Goal: Task Accomplishment & Management: Complete application form

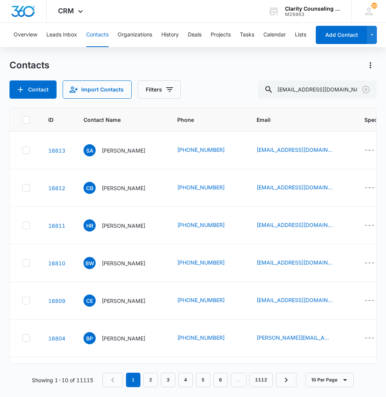
scroll to position [0, 440]
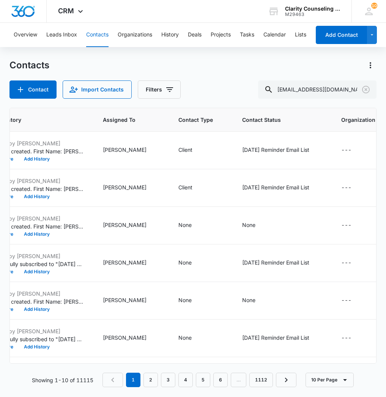
type input "[EMAIL_ADDRESS][DOMAIN_NAME]"
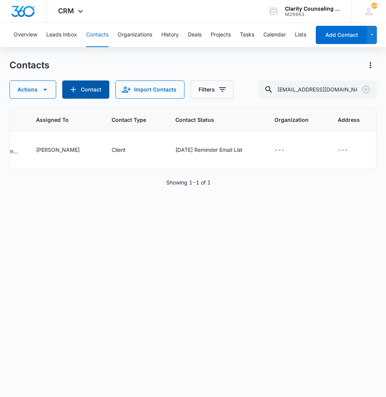
scroll to position [0, 549]
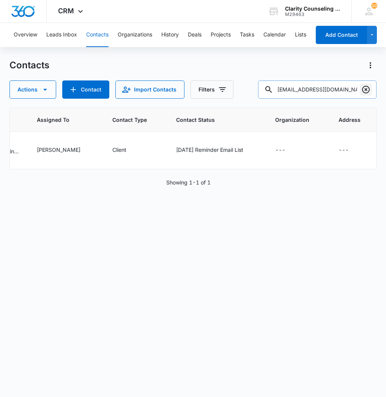
click at [365, 93] on icon "Clear" at bounding box center [366, 90] width 8 height 8
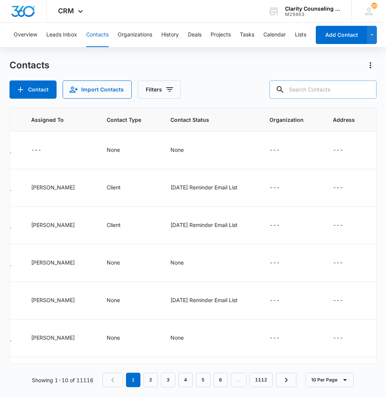
paste input "[EMAIL_ADDRESS][DOMAIN_NAME]"
type input "[EMAIL_ADDRESS][DOMAIN_NAME]"
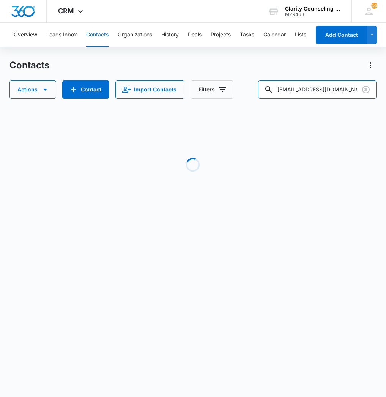
scroll to position [0, 492]
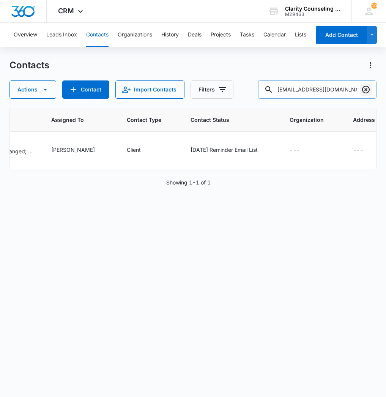
click at [368, 88] on icon "Clear" at bounding box center [366, 89] width 9 height 9
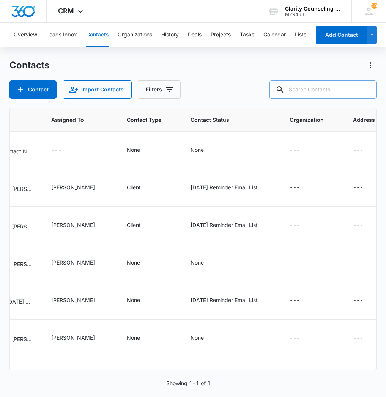
paste input "[EMAIL_ADDRESS][DOMAIN_NAME]"
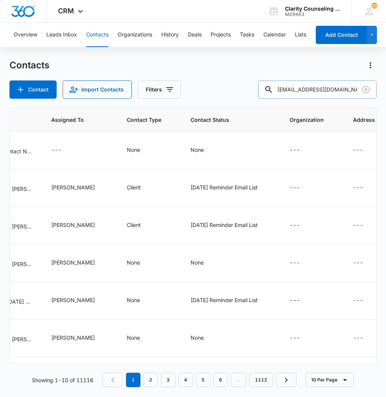
type input "[EMAIL_ADDRESS][DOMAIN_NAME]"
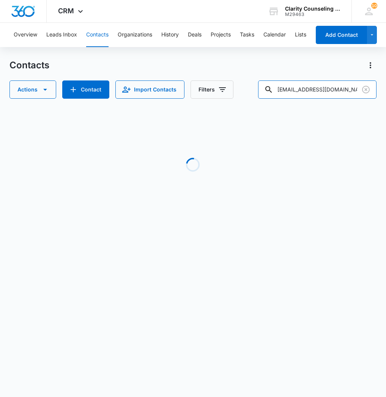
scroll to position [0, 443]
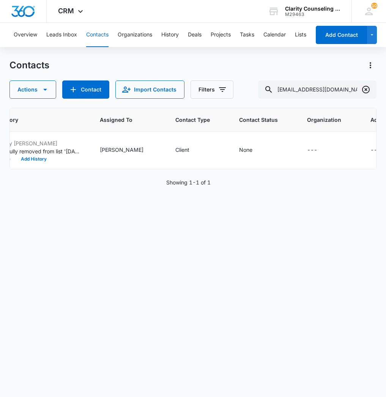
click at [367, 92] on icon "Clear" at bounding box center [366, 89] width 9 height 9
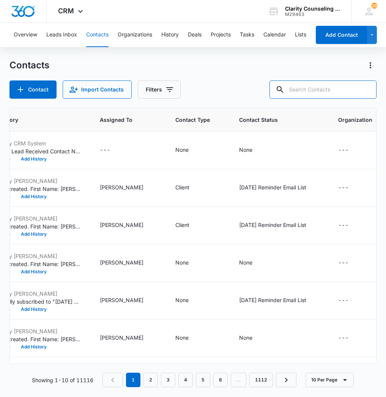
paste input "[EMAIL_ADDRESS][DOMAIN_NAME]"
type input "[EMAIL_ADDRESS][DOMAIN_NAME]"
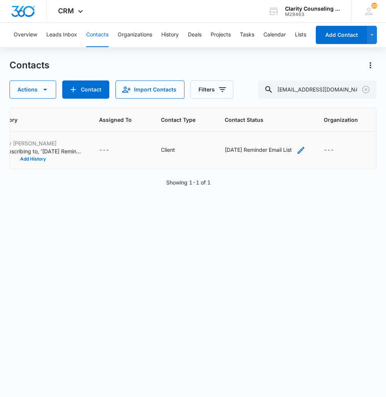
click at [297, 152] on icon "Contact Status - Saturday Reminder Email List - Select to Edit Field" at bounding box center [301, 150] width 9 height 9
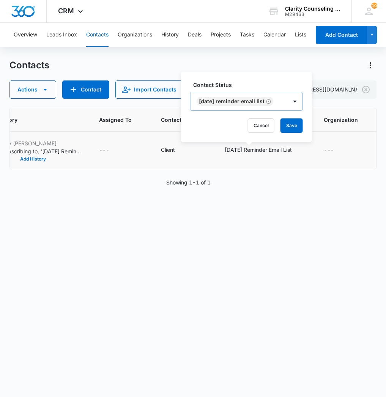
click at [272, 101] on icon "Remove Saturday Reminder Email List" at bounding box center [268, 102] width 5 height 6
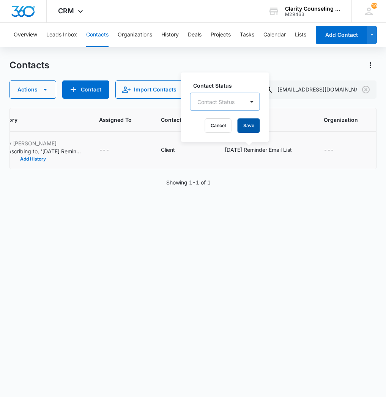
click at [249, 128] on button "Save" at bounding box center [249, 125] width 22 height 14
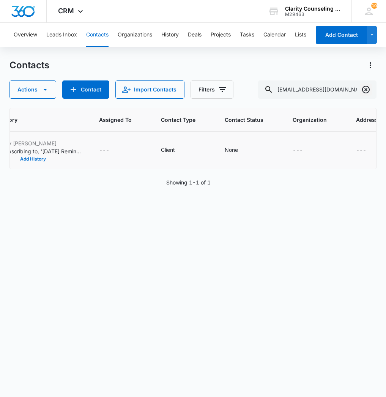
click at [368, 89] on icon "Clear" at bounding box center [366, 89] width 9 height 9
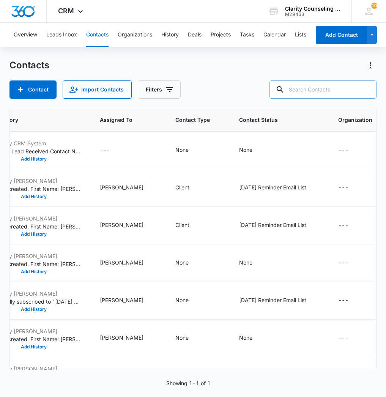
paste input "[EMAIL_ADDRESS][DOMAIN_NAME]"
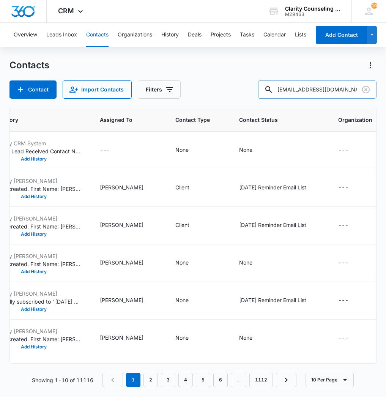
type input "[EMAIL_ADDRESS][DOMAIN_NAME]"
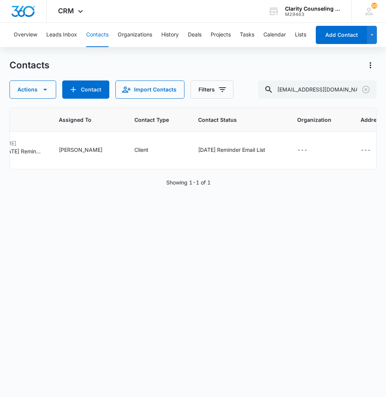
scroll to position [0, 484]
click at [367, 91] on icon "Clear" at bounding box center [366, 90] width 8 height 8
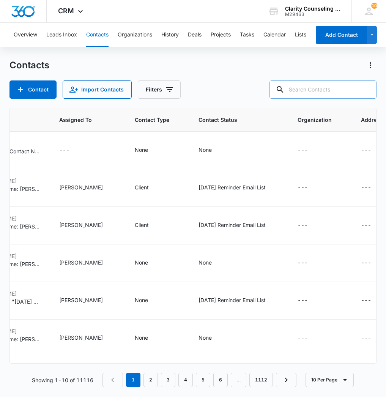
paste input "[EMAIL_ADDRESS][DOMAIN_NAME]"
type input "[EMAIL_ADDRESS][DOMAIN_NAME]"
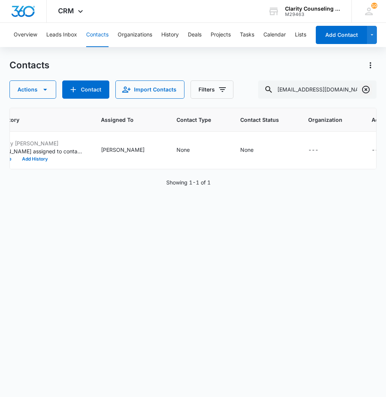
click at [366, 88] on icon "Clear" at bounding box center [366, 89] width 9 height 9
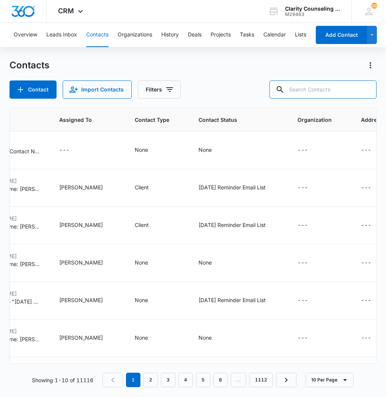
paste input "[EMAIL_ADDRESS][DOMAIN_NAME]"
type input "[EMAIL_ADDRESS][DOMAIN_NAME]"
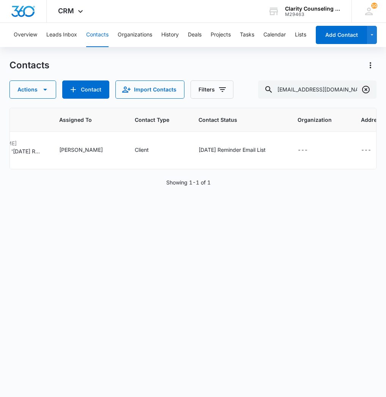
click at [368, 91] on icon "Clear" at bounding box center [366, 89] width 9 height 9
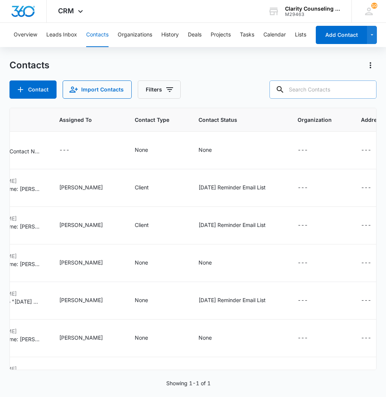
paste input "[EMAIL_ADDRESS][DOMAIN_NAME]"
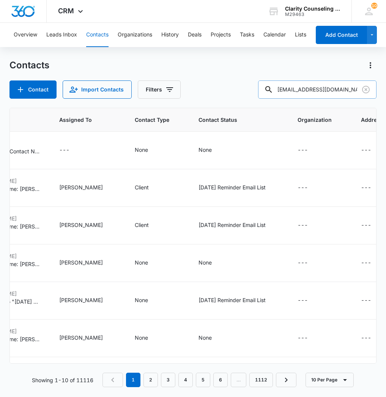
type input "[EMAIL_ADDRESS][DOMAIN_NAME]"
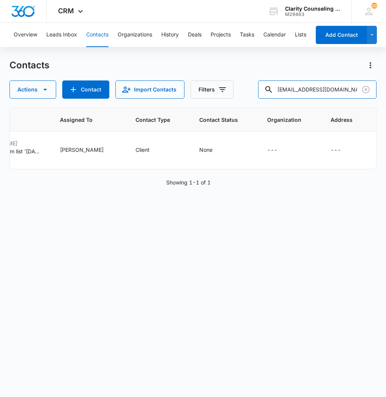
scroll to position [0, 447]
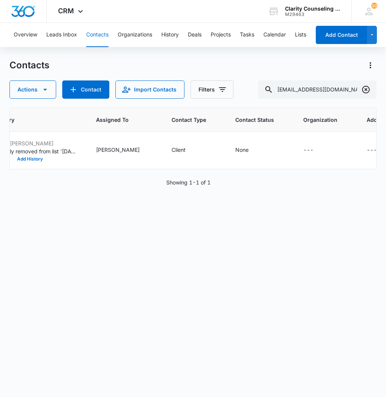
click at [368, 92] on icon "Clear" at bounding box center [366, 90] width 8 height 8
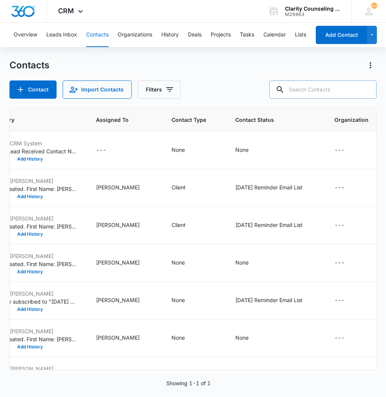
paste input "[EMAIL_ADDRESS][DOMAIN_NAME]"
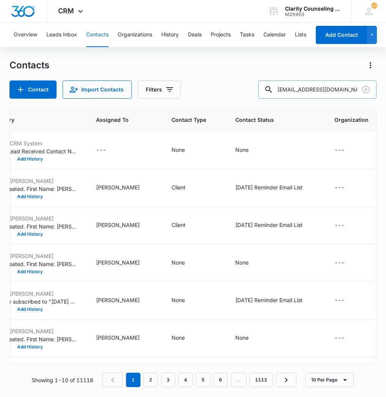
type input "[EMAIL_ADDRESS][DOMAIN_NAME]"
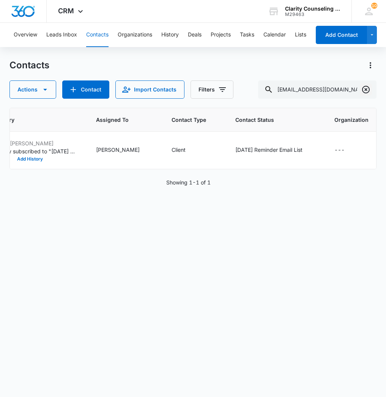
click at [365, 93] on icon "Clear" at bounding box center [366, 90] width 8 height 8
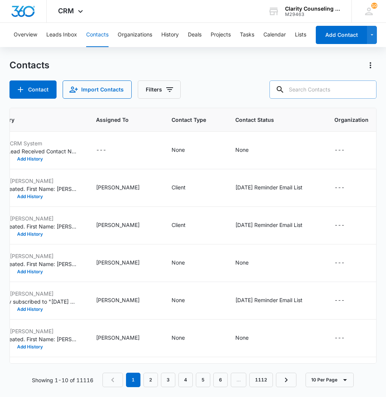
paste input "[EMAIL_ADDRESS][DOMAIN_NAME]"
type input "[EMAIL_ADDRESS][DOMAIN_NAME]"
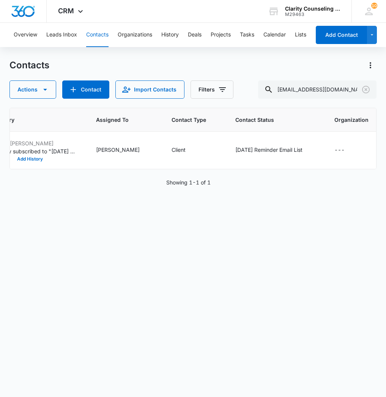
scroll to position [0, 430]
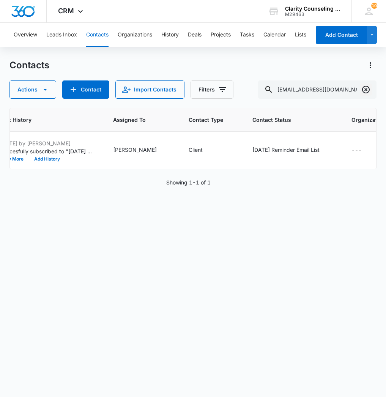
click at [362, 91] on icon "Clear" at bounding box center [366, 89] width 9 height 9
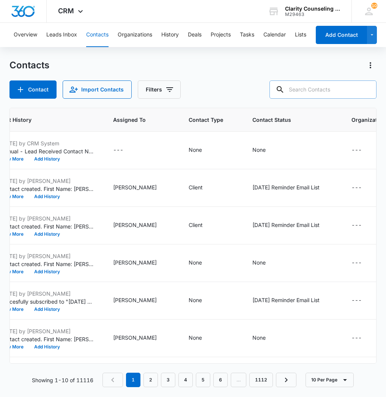
paste input "[EMAIL_ADDRESS][DOMAIN_NAME]"
type input "[EMAIL_ADDRESS][DOMAIN_NAME]"
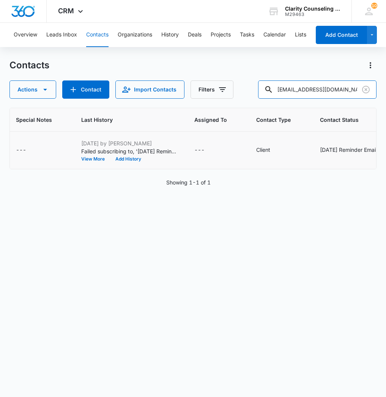
scroll to position [0, 343]
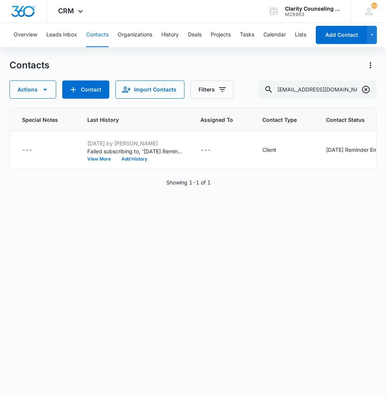
click at [362, 93] on icon "Clear" at bounding box center [366, 89] width 9 height 9
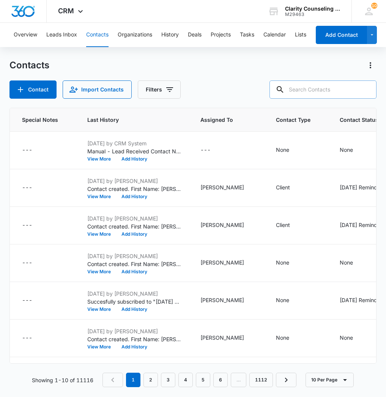
paste input "[EMAIL_ADDRESS][DOMAIN_NAME]"
type input "[EMAIL_ADDRESS][DOMAIN_NAME]"
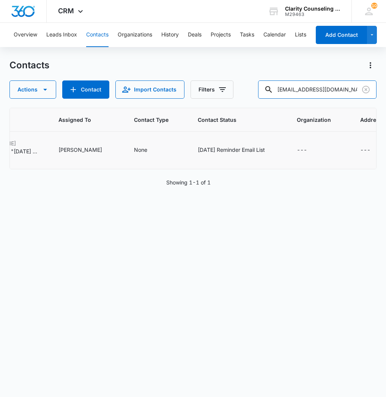
scroll to position [0, 484]
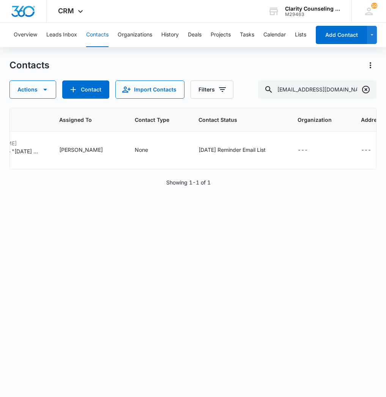
click at [364, 92] on icon "Clear" at bounding box center [366, 89] width 9 height 9
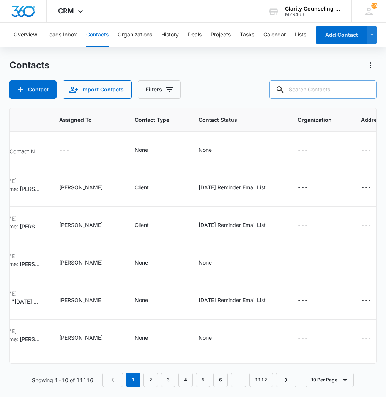
paste input "[EMAIL_ADDRESS][PERSON_NAME][DOMAIN_NAME]"
type input "[EMAIL_ADDRESS][PERSON_NAME][DOMAIN_NAME]"
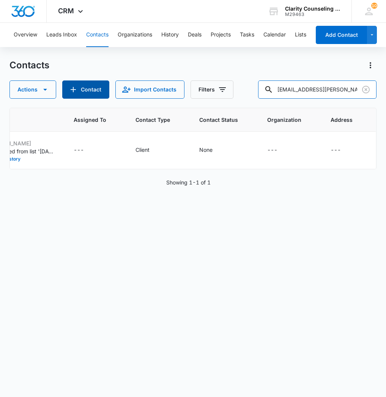
scroll to position [0, 429]
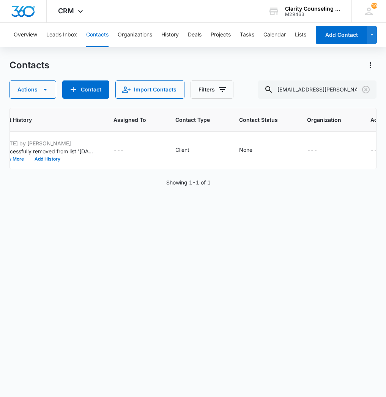
click at [366, 96] on div at bounding box center [366, 90] width 12 height 18
click at [366, 93] on icon "Clear" at bounding box center [366, 90] width 8 height 8
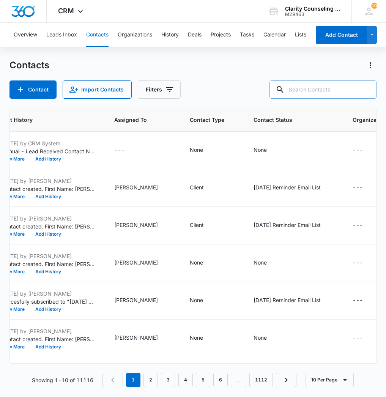
paste input "[EMAIL_ADDRESS][DOMAIN_NAME]"
type input "[EMAIL_ADDRESS][DOMAIN_NAME]"
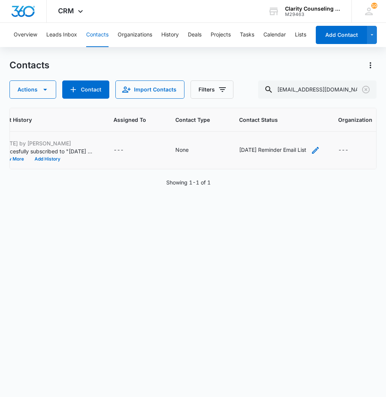
click at [317, 150] on icon "Contact Status - Saturday Reminder Email List - Select to Edit Field" at bounding box center [315, 150] width 9 height 9
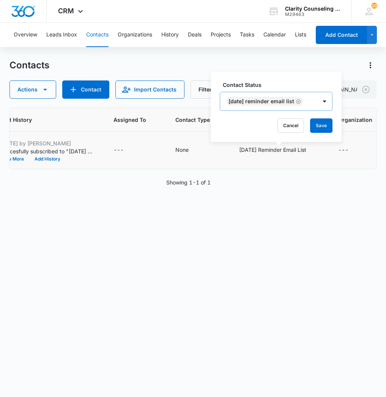
click at [301, 101] on icon "Remove Saturday Reminder Email List" at bounding box center [298, 101] width 5 height 5
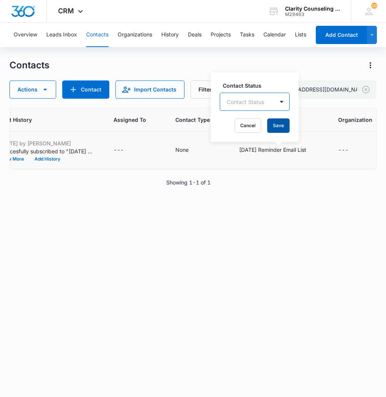
click at [282, 125] on button "Save" at bounding box center [278, 125] width 22 height 14
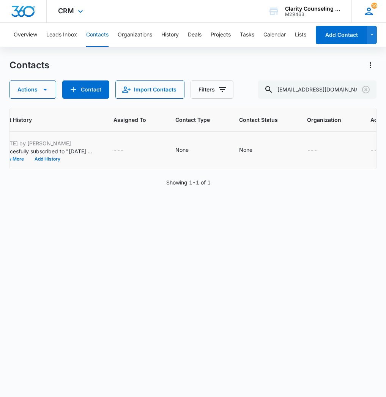
click at [368, 17] on div "10 AM [PERSON_NAME] [EMAIL_ADDRESS][DOMAIN_NAME] My Profile 10 Notifications Su…" at bounding box center [369, 11] width 35 height 22
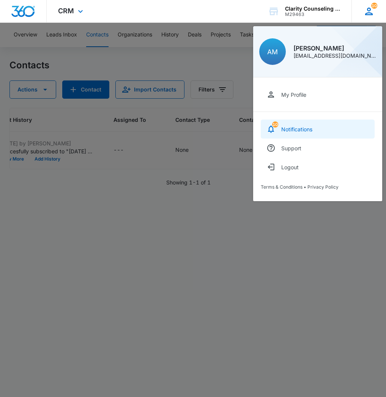
click at [278, 133] on link "10 Notifications" at bounding box center [318, 129] width 114 height 19
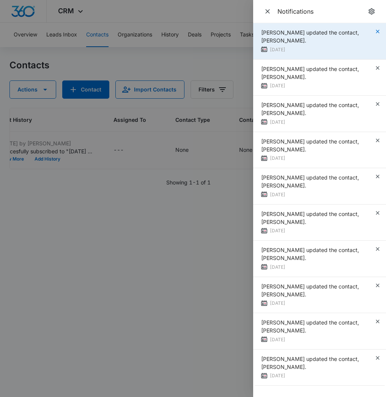
click at [378, 32] on icon "button" at bounding box center [378, 31] width 6 height 6
click at [377, 33] on icon "button" at bounding box center [378, 31] width 6 height 6
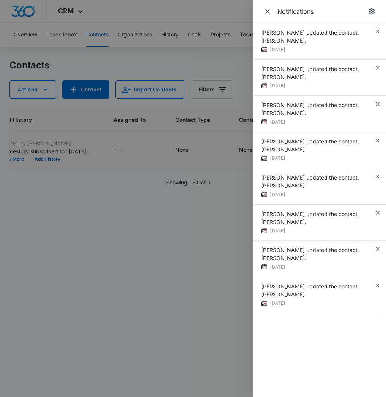
click at [377, 33] on icon "button" at bounding box center [378, 31] width 6 height 6
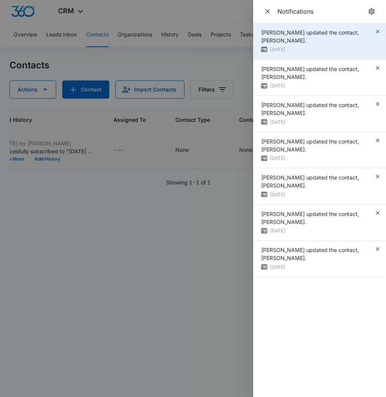
click at [378, 31] on icon "button" at bounding box center [377, 31] width 3 height 3
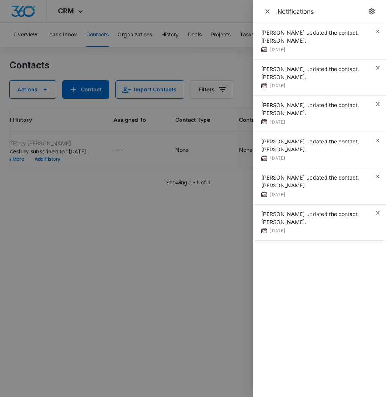
click at [378, 31] on icon "button" at bounding box center [377, 31] width 3 height 3
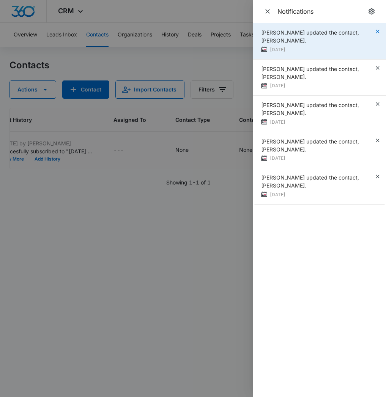
click at [379, 31] on icon "button" at bounding box center [378, 31] width 6 height 6
click at [379, 32] on icon "button" at bounding box center [378, 31] width 6 height 6
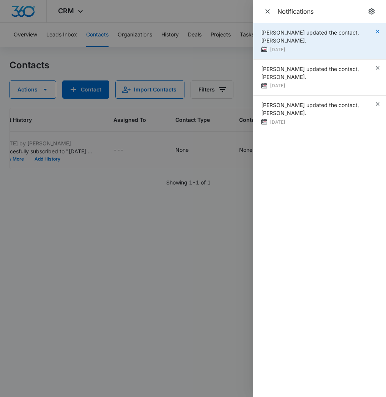
click at [378, 33] on icon "button" at bounding box center [378, 31] width 6 height 6
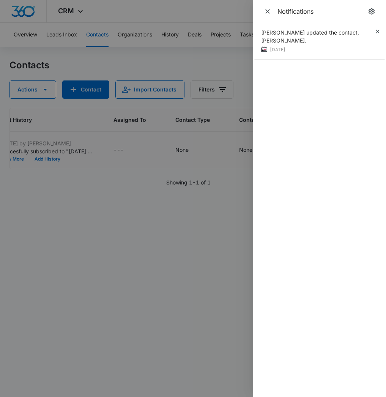
click at [378, 33] on icon "button" at bounding box center [378, 31] width 6 height 6
click at [268, 11] on icon "Close" at bounding box center [267, 11] width 5 height 5
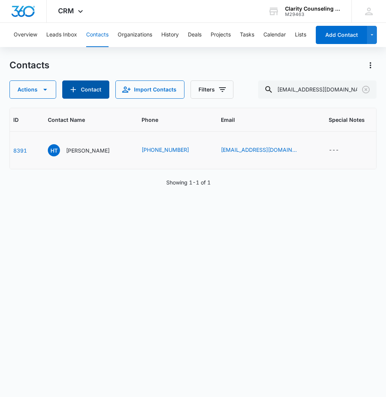
scroll to position [0, 31]
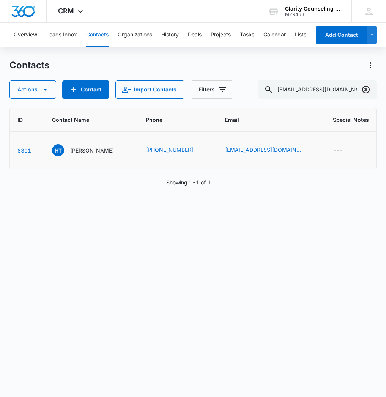
click at [368, 89] on icon "Clear" at bounding box center [366, 89] width 9 height 9
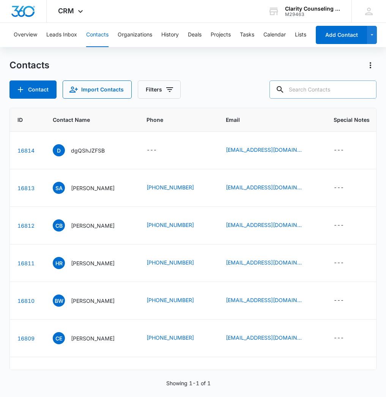
paste input "[EMAIL_ADDRESS][DOMAIN_NAME]"
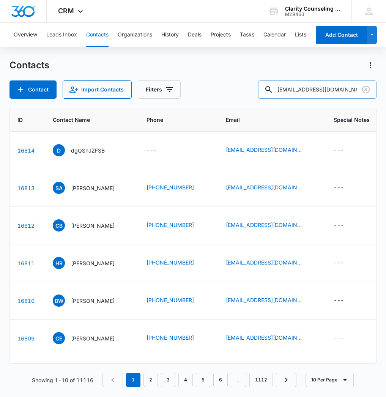
type input "[EMAIL_ADDRESS][DOMAIN_NAME]"
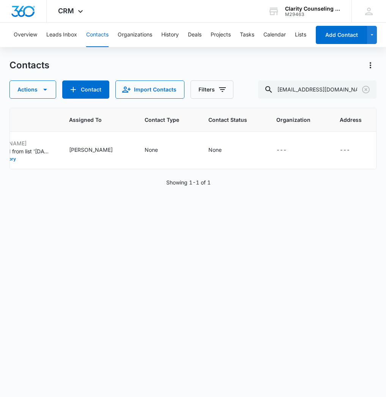
scroll to position [0, 474]
click at [213, 153] on div "None" at bounding box center [215, 150] width 13 height 8
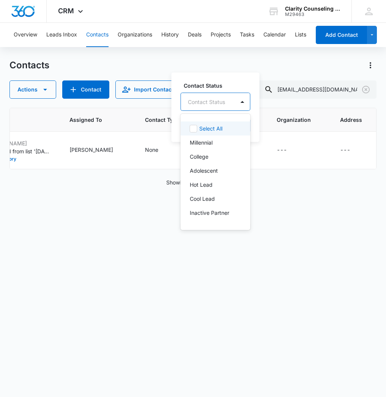
click at [212, 103] on div "Contact Status" at bounding box center [206, 102] width 37 height 8
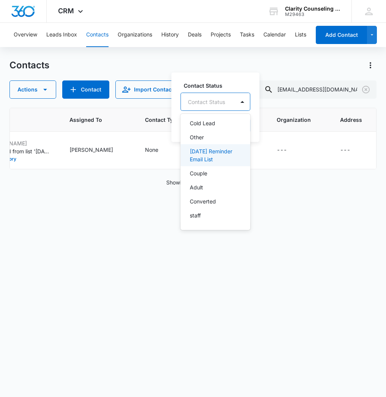
drag, startPoint x: 223, startPoint y: 154, endPoint x: 311, endPoint y: 100, distance: 103.3
click at [223, 154] on p "[DATE] Reminder Email List" at bounding box center [215, 155] width 50 height 16
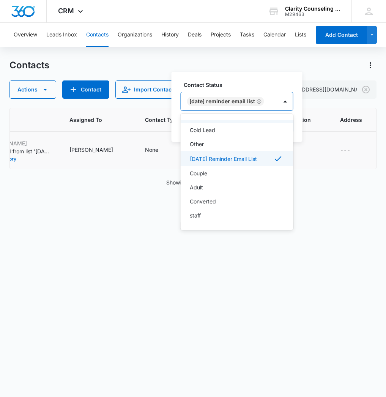
drag, startPoint x: 291, startPoint y: 101, endPoint x: 298, endPoint y: 113, distance: 14.5
click at [291, 101] on div at bounding box center [286, 101] width 12 height 12
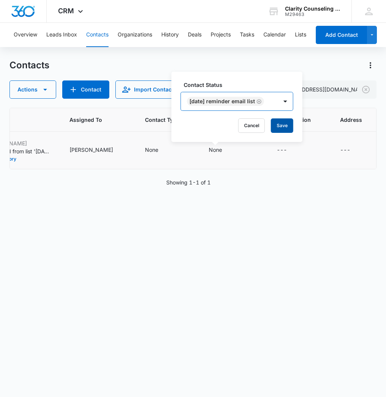
click at [286, 122] on button "Save" at bounding box center [282, 125] width 22 height 14
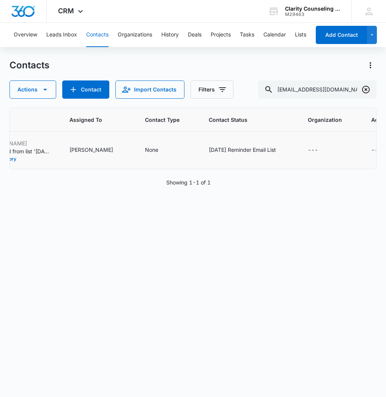
click at [365, 91] on icon "Clear" at bounding box center [366, 89] width 9 height 9
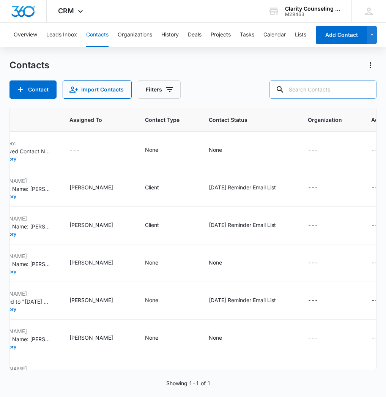
paste input "[EMAIL_ADDRESS][DOMAIN_NAME]"
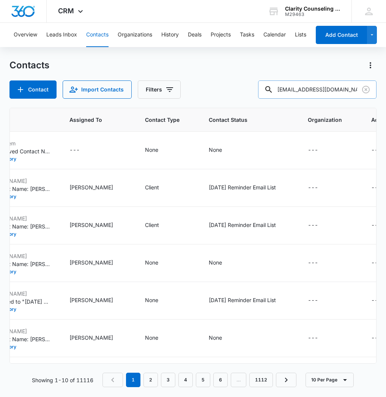
type input "[EMAIL_ADDRESS][DOMAIN_NAME]"
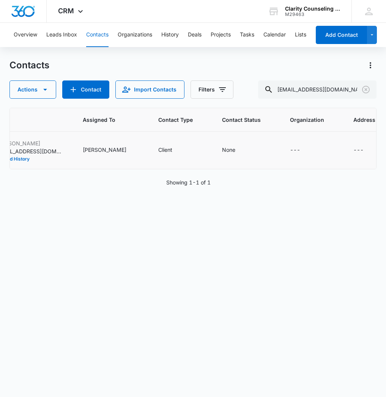
scroll to position [0, 460]
click at [366, 90] on icon "Clear" at bounding box center [366, 90] width 8 height 8
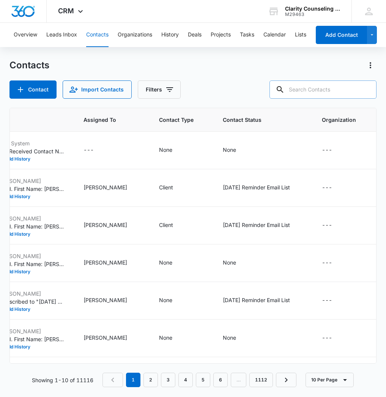
paste input "[EMAIL_ADDRESS][DOMAIN_NAME]"
type input "[EMAIL_ADDRESS][DOMAIN_NAME]"
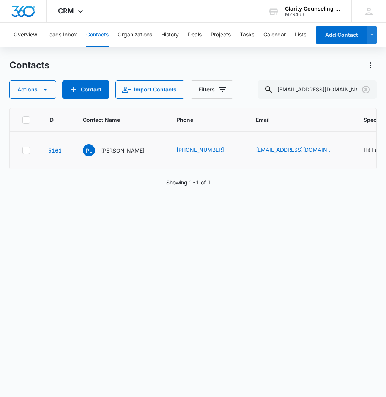
scroll to position [0, 0]
click at [364, 92] on icon "Clear" at bounding box center [366, 90] width 8 height 8
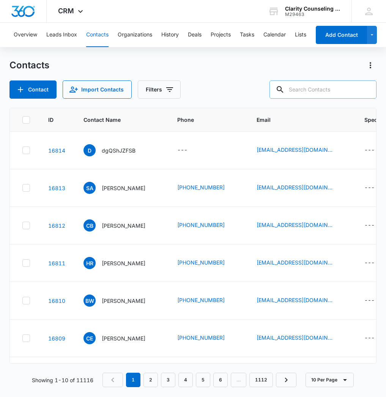
paste input "[EMAIL_ADDRESS][DOMAIN_NAME]"
type input "[EMAIL_ADDRESS][DOMAIN_NAME]"
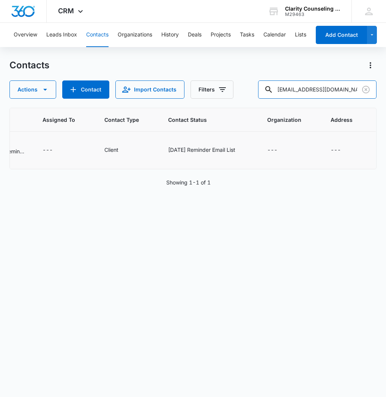
scroll to position [0, 504]
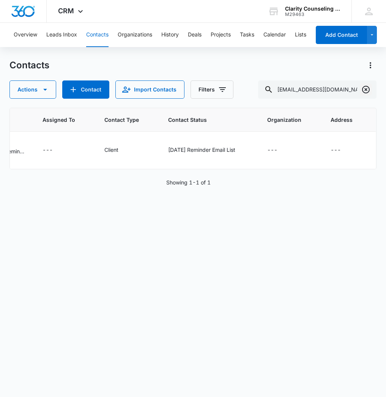
click at [369, 93] on icon "Clear" at bounding box center [366, 89] width 9 height 9
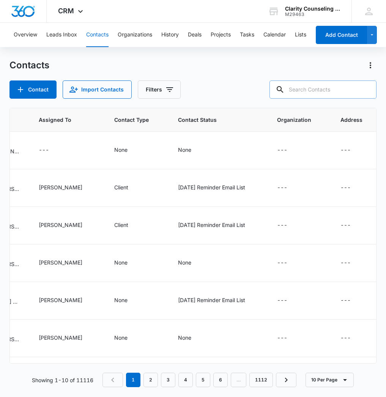
paste input "[EMAIL_ADDRESS][DOMAIN_NAME]"
type input "[EMAIL_ADDRESS][DOMAIN_NAME]"
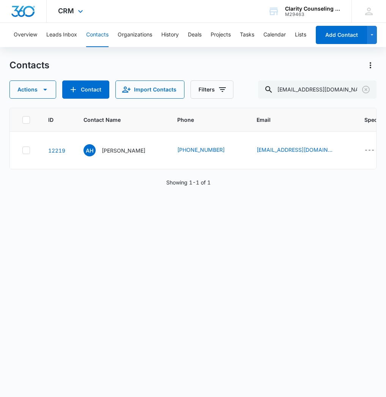
scroll to position [0, 0]
click at [363, 88] on icon "Clear" at bounding box center [366, 90] width 8 height 8
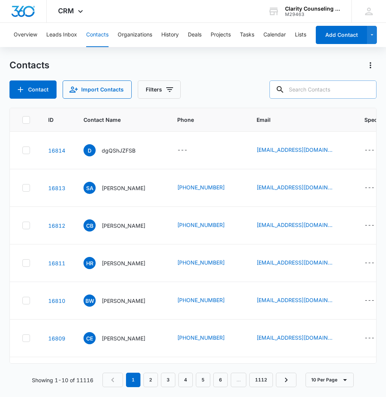
paste input "[EMAIL_ADDRESS][DOMAIN_NAME]"
type input "[EMAIL_ADDRESS][DOMAIN_NAME]"
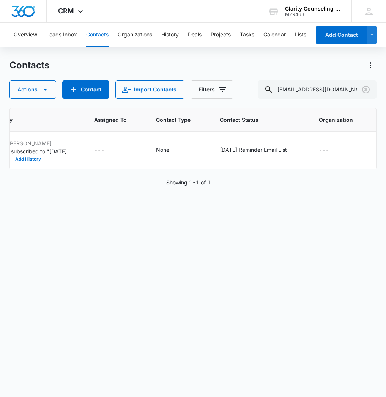
scroll to position [0, 490]
click at [368, 89] on icon "Clear" at bounding box center [366, 89] width 9 height 9
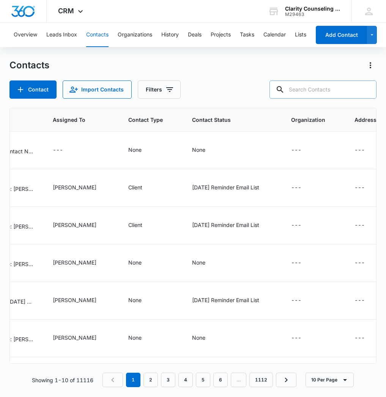
paste input "[EMAIL_ADDRESS][DOMAIN_NAME]"
type input "[EMAIL_ADDRESS][DOMAIN_NAME]"
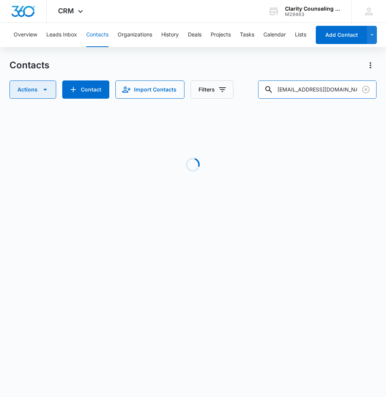
scroll to position [0, 476]
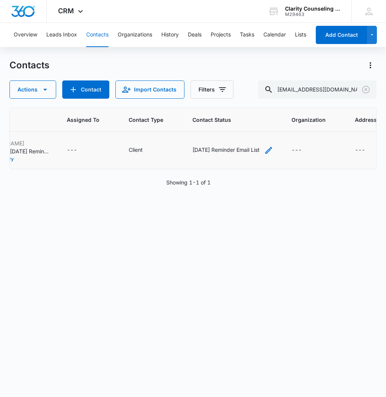
click at [264, 152] on icon "Contact Status - Saturday Reminder Email List - Select to Edit Field" at bounding box center [268, 150] width 9 height 9
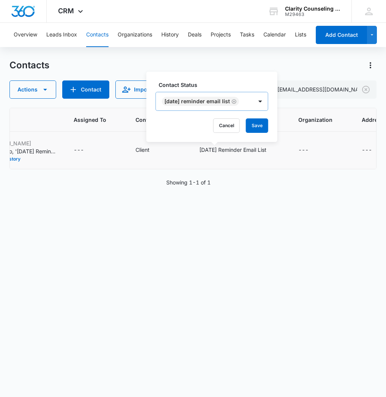
scroll to position [0, 0]
click at [237, 103] on icon "Remove Saturday Reminder Email List" at bounding box center [234, 102] width 5 height 6
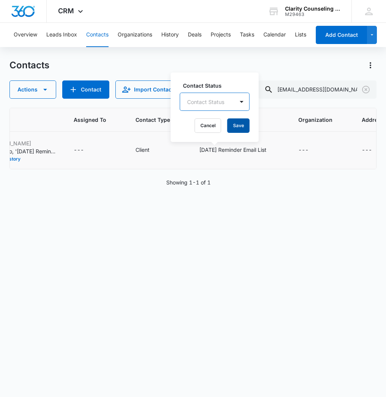
click at [240, 125] on button "Save" at bounding box center [239, 125] width 22 height 14
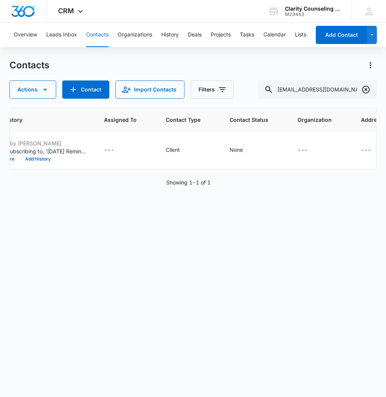
click at [365, 89] on icon "Clear" at bounding box center [366, 89] width 9 height 9
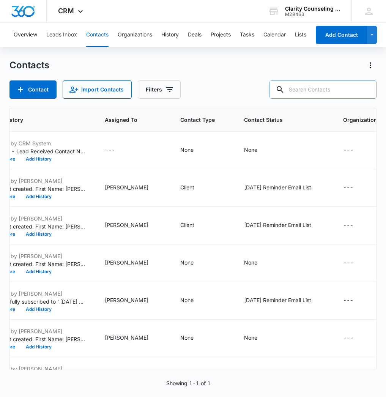
paste input "[EMAIL_ADDRESS][DOMAIN_NAME]"
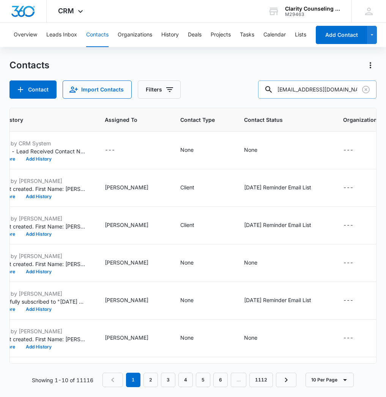
type input "[EMAIL_ADDRESS][DOMAIN_NAME]"
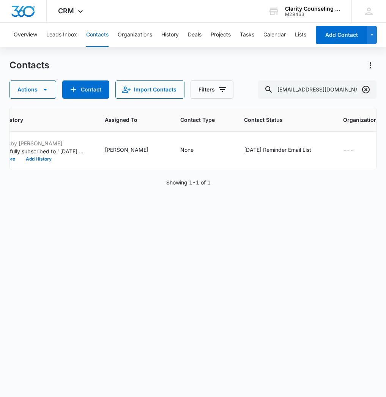
click at [365, 90] on icon "Clear" at bounding box center [366, 90] width 8 height 8
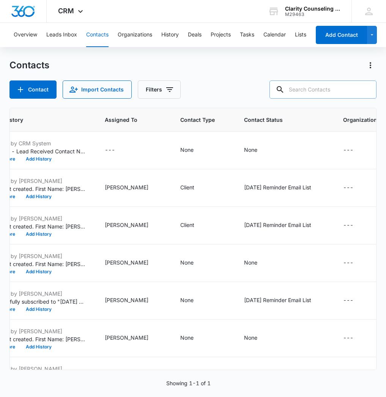
paste input "[EMAIL_ADDRESS][DOMAIN_NAME]"
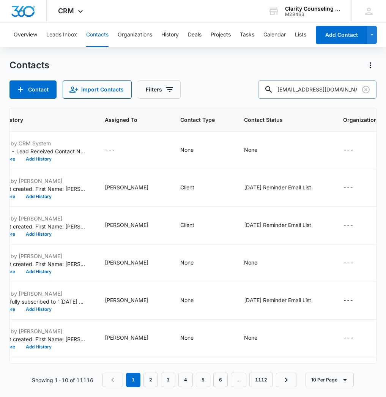
type input "[EMAIL_ADDRESS][DOMAIN_NAME]"
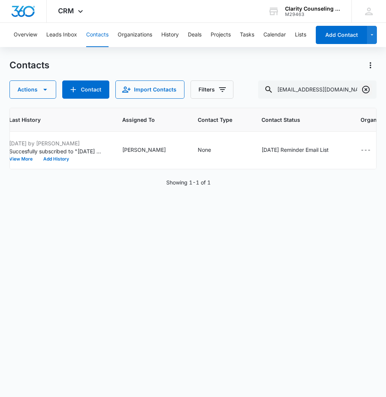
click at [369, 90] on icon "Clear" at bounding box center [366, 90] width 8 height 8
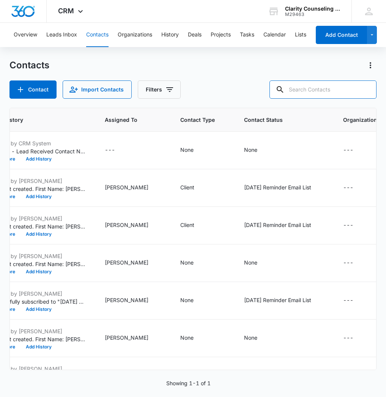
paste input "[EMAIL_ADDRESS][DOMAIN_NAME]"
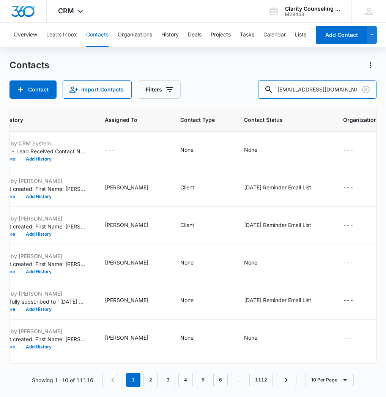
type input "[EMAIL_ADDRESS][DOMAIN_NAME]"
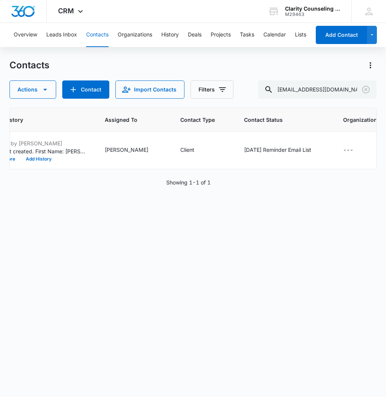
click at [365, 85] on button "Clear" at bounding box center [366, 90] width 12 height 12
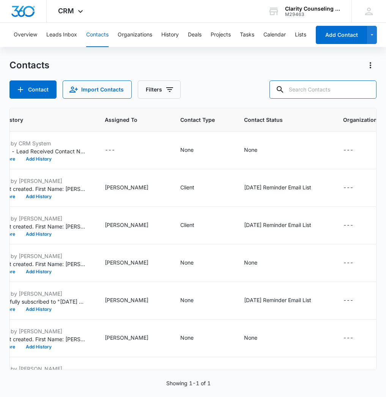
paste input "[EMAIL_ADDRESS][DOMAIN_NAME]"
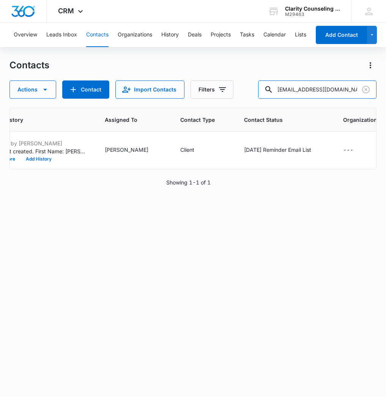
click at [344, 89] on input "[EMAIL_ADDRESS][DOMAIN_NAME]" at bounding box center [317, 90] width 118 height 18
type input "Springer"
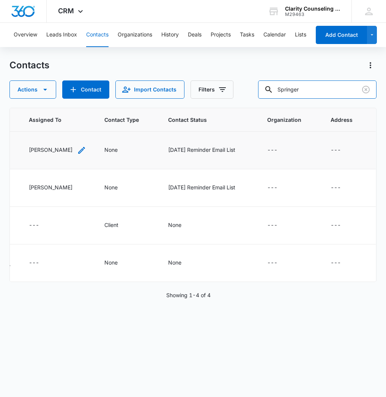
scroll to position [0, 583]
click at [370, 92] on icon "Clear" at bounding box center [366, 89] width 9 height 9
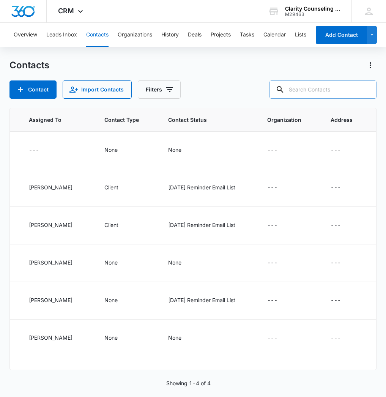
scroll to position [0, 512]
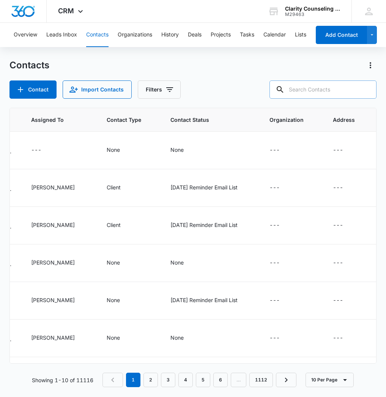
paste input "[PERSON_NAME][EMAIL_ADDRESS][PERSON_NAME][DOMAIN_NAME]"
type input "[PERSON_NAME][EMAIL_ADDRESS][PERSON_NAME][DOMAIN_NAME]"
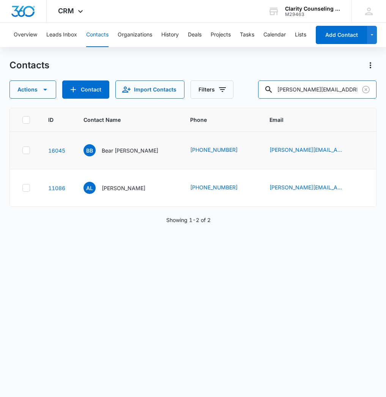
scroll to position [0, 0]
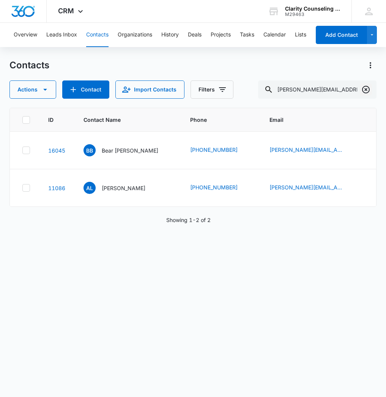
click at [363, 91] on icon "Clear" at bounding box center [366, 90] width 8 height 8
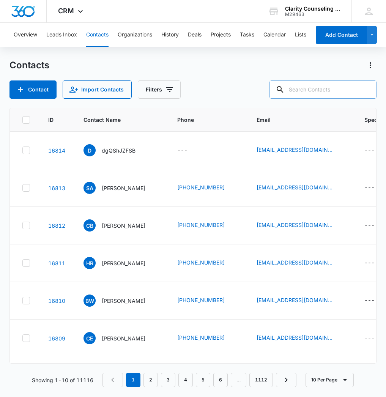
paste input "[EMAIL_ADDRESS][DOMAIN_NAME]"
type input "[EMAIL_ADDRESS][DOMAIN_NAME]"
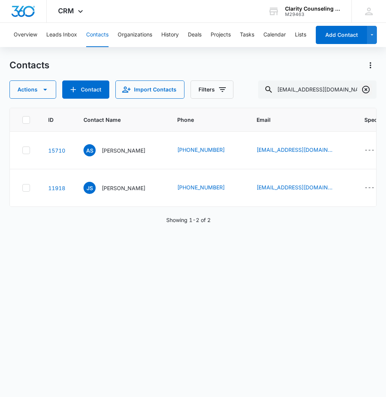
click at [365, 92] on icon "Clear" at bounding box center [366, 89] width 9 height 9
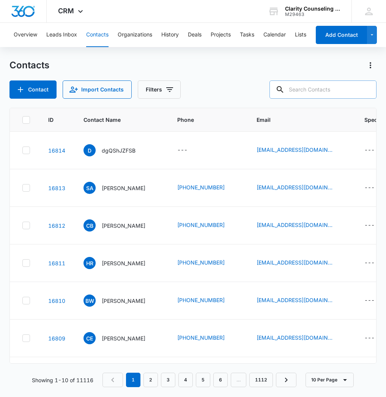
paste input "[EMAIL_ADDRESS][DOMAIN_NAME]"
type input "[EMAIL_ADDRESS][DOMAIN_NAME]"
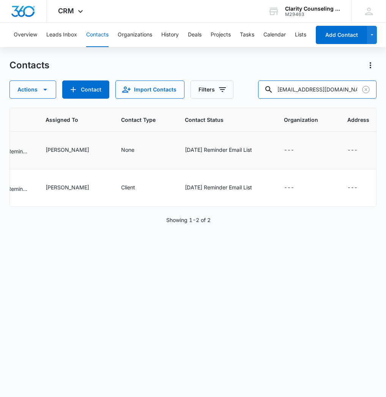
scroll to position [0, 497]
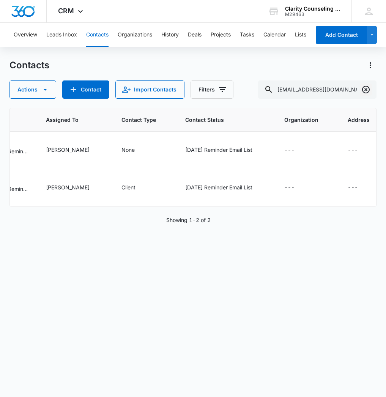
click at [367, 90] on icon "Clear" at bounding box center [366, 89] width 9 height 9
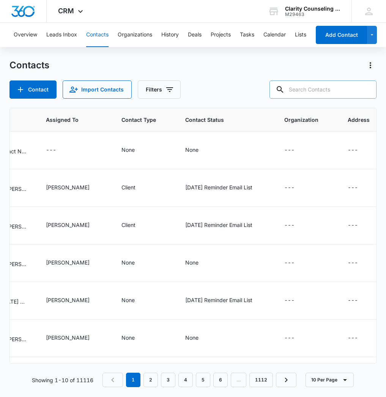
paste input "[EMAIL_ADDRESS][DOMAIN_NAME]"
type input "[EMAIL_ADDRESS][DOMAIN_NAME]"
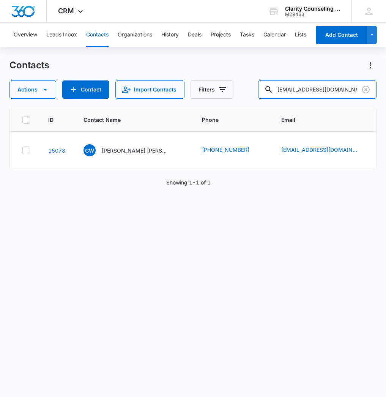
scroll to position [0, 0]
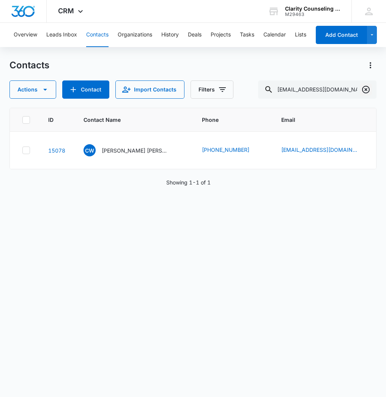
click at [365, 90] on icon "Clear" at bounding box center [366, 90] width 8 height 8
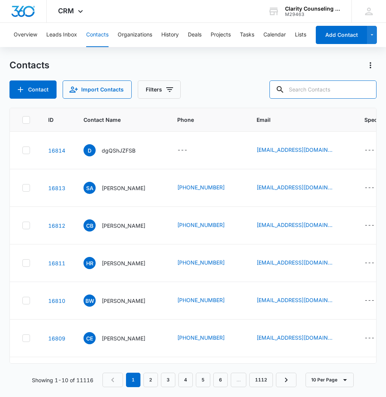
paste input "[EMAIL_ADDRESS][DOMAIN_NAME]"
type input "[EMAIL_ADDRESS][DOMAIN_NAME]"
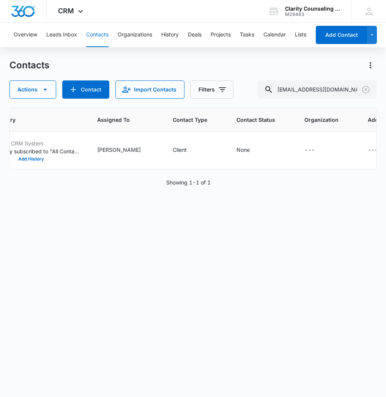
scroll to position [0, 445]
click at [364, 90] on icon "Clear" at bounding box center [366, 89] width 9 height 9
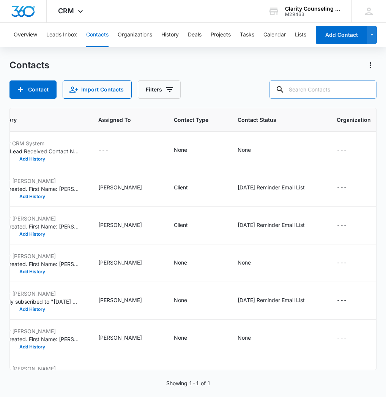
click at [364, 90] on div at bounding box center [366, 90] width 12 height 18
click at [330, 94] on input "text" at bounding box center [323, 90] width 107 height 18
paste input "[EMAIL_ADDRESS][DOMAIN_NAME]"
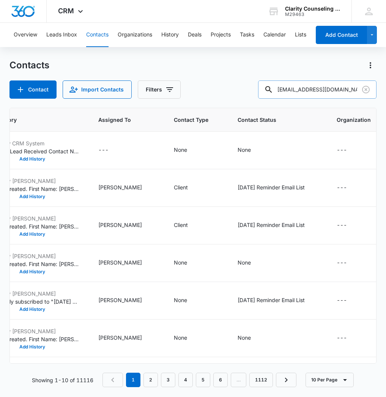
type input "[EMAIL_ADDRESS][DOMAIN_NAME]"
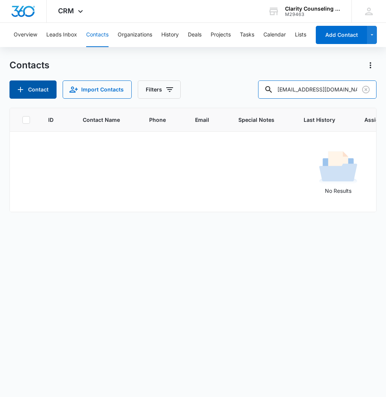
scroll to position [0, 0]
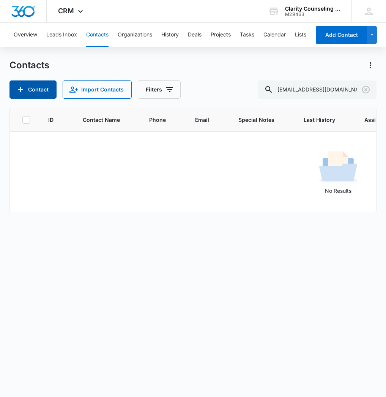
click at [43, 94] on button "Contact" at bounding box center [32, 90] width 47 height 18
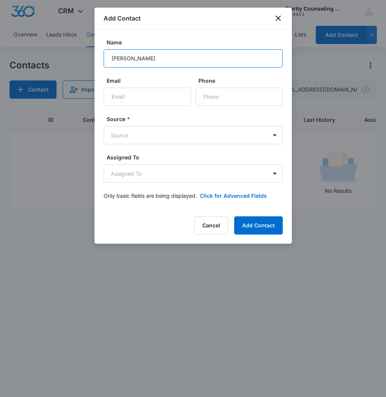
type input "[PERSON_NAME]"
paste input "[EMAIL_ADDRESS][DOMAIN_NAME]"
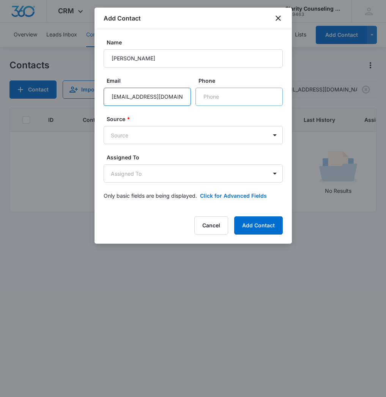
type input "[EMAIL_ADDRESS][DOMAIN_NAME]"
paste input "[PHONE_NUMBER]"
type input "[PHONE_NUMBER]"
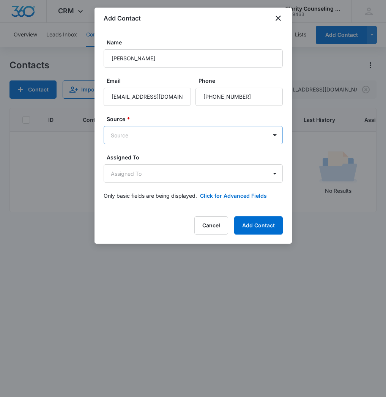
click at [212, 127] on body "CRM Apps Reputation Websites Forms CRM Email Social Content Ads Intelligence Fi…" at bounding box center [193, 198] width 386 height 397
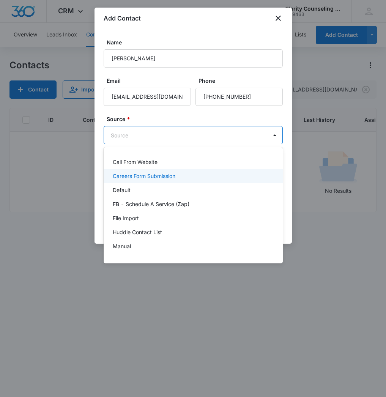
scroll to position [96, 0]
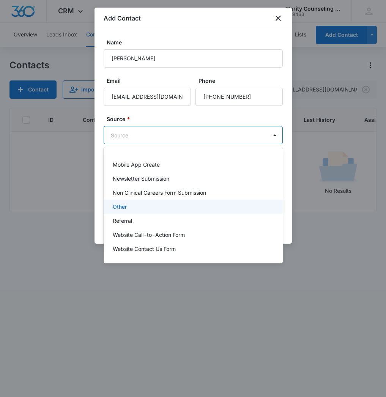
drag, startPoint x: 172, startPoint y: 210, endPoint x: 177, endPoint y: 185, distance: 26.2
click at [172, 210] on div "Other" at bounding box center [193, 207] width 160 height 8
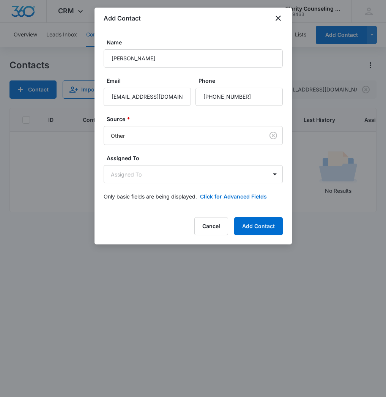
click at [186, 125] on div "Source * Other" at bounding box center [193, 130] width 179 height 30
click at [184, 180] on body "CRM Apps Reputation Websites Forms CRM Email Social Content Ads Intelligence Fi…" at bounding box center [193, 198] width 386 height 397
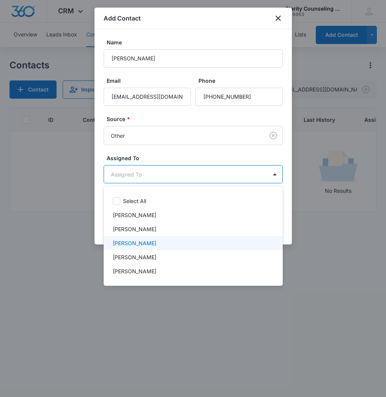
click at [156, 238] on div "[PERSON_NAME]" at bounding box center [193, 243] width 179 height 14
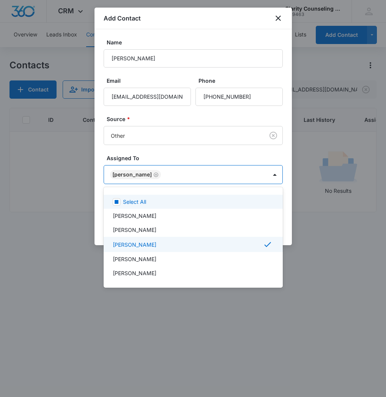
click at [183, 175] on div at bounding box center [193, 198] width 386 height 397
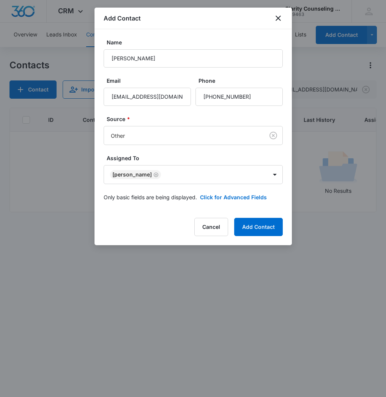
drag, startPoint x: 236, startPoint y: 194, endPoint x: 210, endPoint y: 210, distance: 30.9
click at [236, 194] on button "Click for Advanced Fields" at bounding box center [233, 197] width 67 height 8
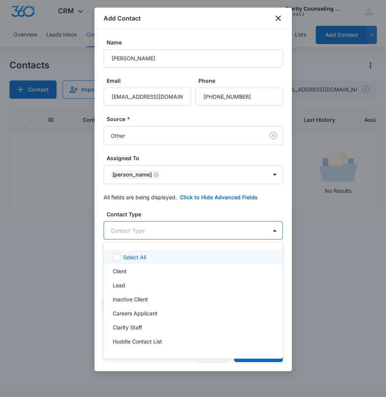
click at [164, 232] on body "CRM Apps Reputation Websites Forms CRM Email Social Content Ads Intelligence Fi…" at bounding box center [193, 198] width 386 height 397
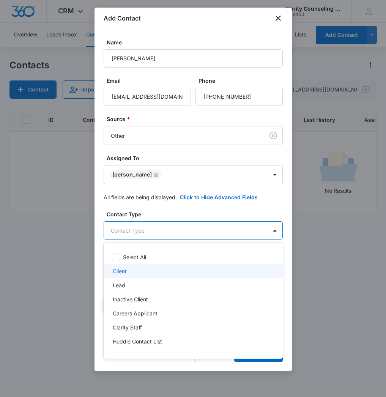
click at [137, 269] on div "Client" at bounding box center [193, 271] width 160 height 8
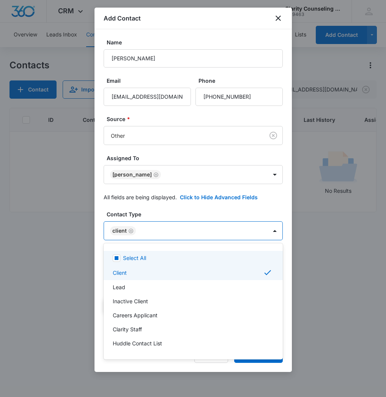
drag, startPoint x: 168, startPoint y: 229, endPoint x: 170, endPoint y: 239, distance: 10.8
click at [167, 229] on div at bounding box center [193, 198] width 386 height 397
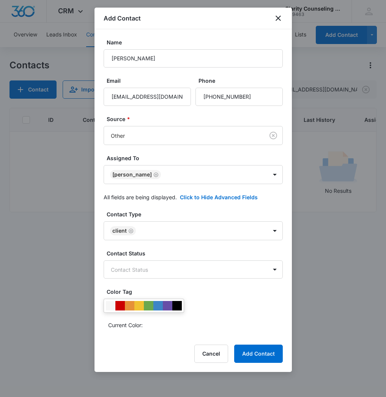
drag, startPoint x: 264, startPoint y: 347, endPoint x: 58, endPoint y: 325, distance: 207.8
click at [264, 347] on button "Add Contact" at bounding box center [258, 354] width 49 height 18
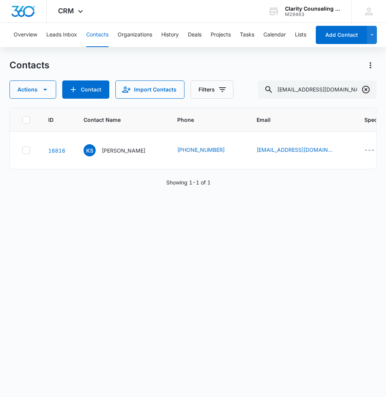
click at [367, 90] on icon "Clear" at bounding box center [366, 89] width 9 height 9
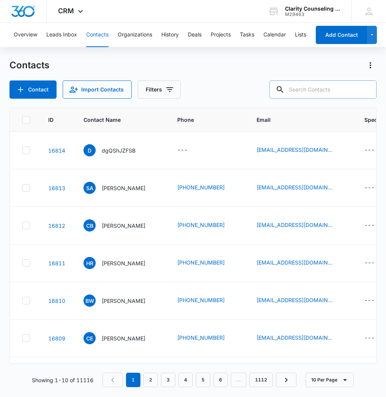
paste input "[EMAIL_ADDRESS][PERSON_NAME][DOMAIN_NAME]"
type input "[EMAIL_ADDRESS][PERSON_NAME][DOMAIN_NAME]"
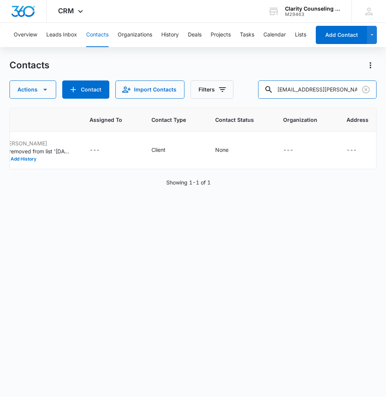
scroll to position [0, 452]
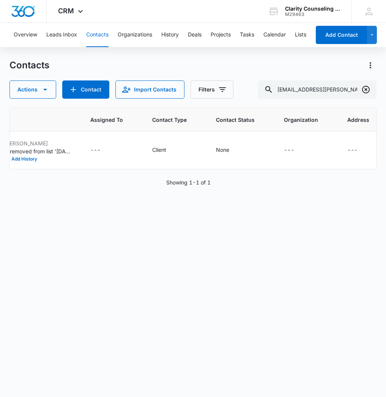
click at [363, 91] on icon "Clear" at bounding box center [366, 89] width 9 height 9
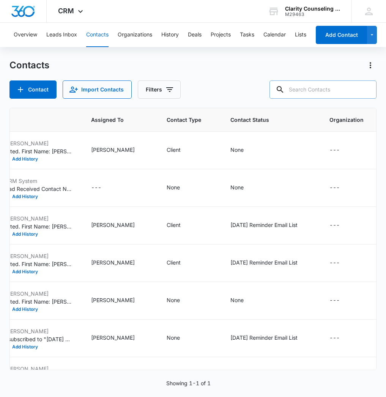
paste input "[EMAIL_ADDRESS][DOMAIN_NAME]"
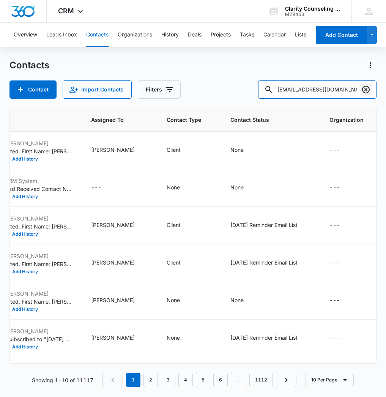
scroll to position [0, 0]
type input "[EMAIL_ADDRESS][DOMAIN_NAME]"
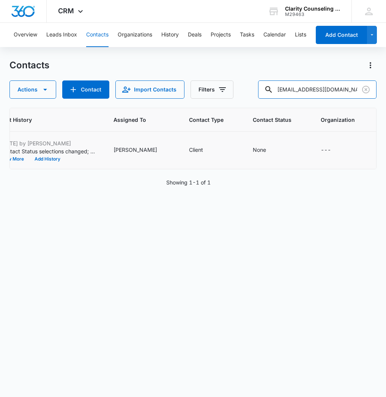
scroll to position [0, 430]
click at [365, 92] on icon "Clear" at bounding box center [366, 89] width 9 height 9
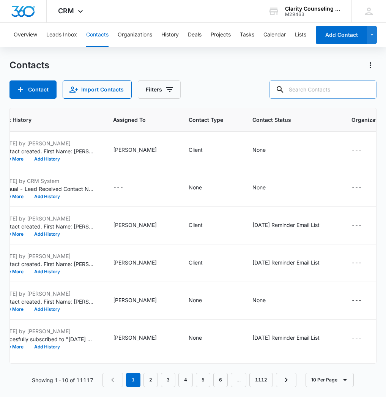
paste input "[EMAIL_ADDRESS][DOMAIN_NAME]"
type input "[EMAIL_ADDRESS][DOMAIN_NAME]"
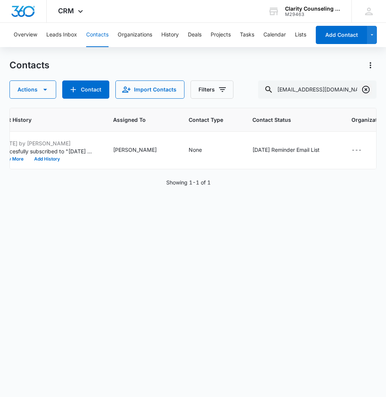
click at [364, 89] on icon "Clear" at bounding box center [366, 89] width 9 height 9
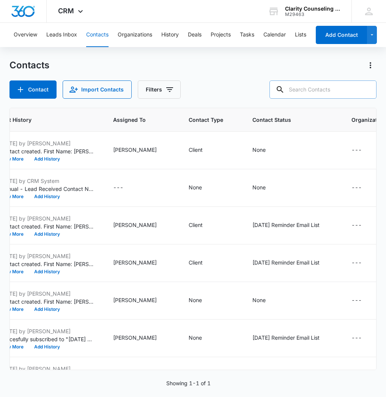
paste input "[EMAIL_ADDRESS][DOMAIN_NAME]"
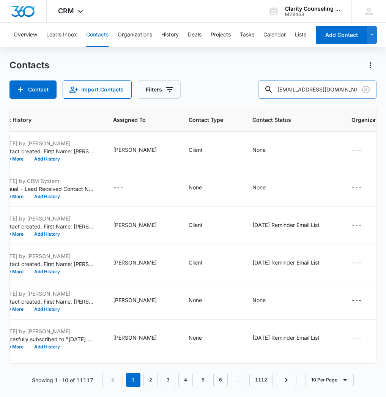
type input "[EMAIL_ADDRESS][DOMAIN_NAME]"
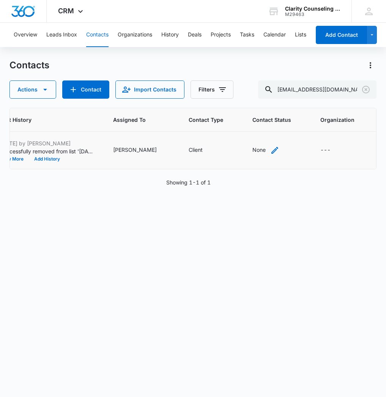
click at [270, 153] on icon "Contact Status - None - Select to Edit Field" at bounding box center [274, 150] width 9 height 9
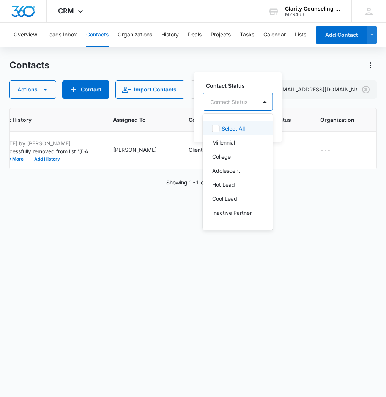
click at [244, 96] on div "Contact Status" at bounding box center [231, 101] width 54 height 17
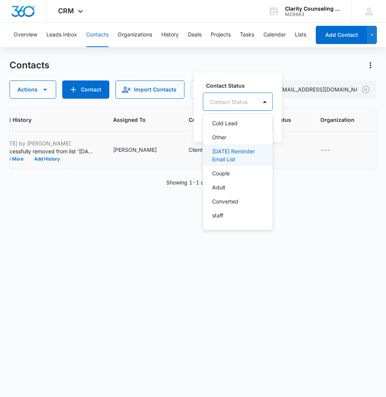
click at [243, 159] on p "[DATE] Reminder Email List" at bounding box center [237, 155] width 50 height 16
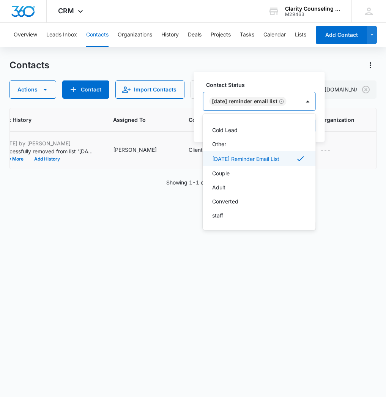
scroll to position [111, 0]
click at [309, 102] on div at bounding box center [308, 101] width 12 height 12
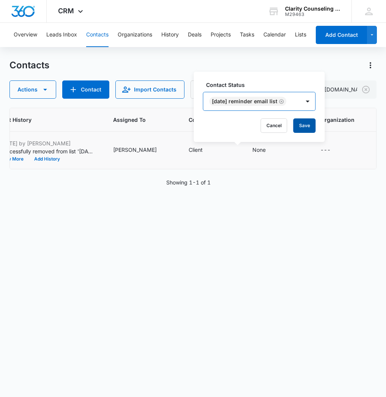
click at [306, 123] on button "Save" at bounding box center [305, 125] width 22 height 14
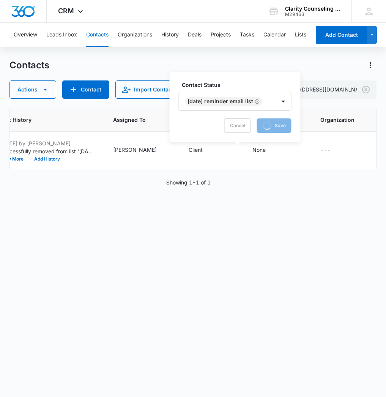
scroll to position [0, 0]
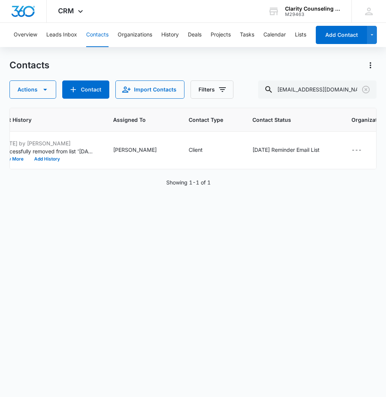
click at [365, 90] on icon "Clear" at bounding box center [366, 90] width 8 height 8
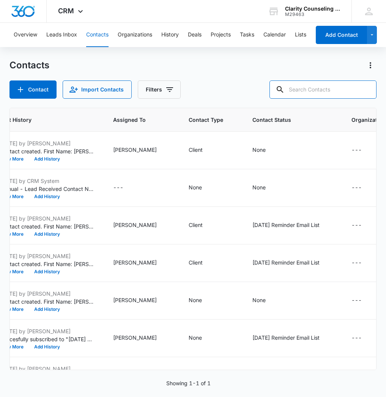
paste input "[EMAIL_ADDRESS][DOMAIN_NAME]"
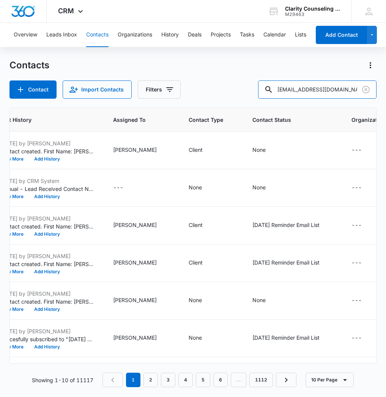
type input "[EMAIL_ADDRESS][DOMAIN_NAME]"
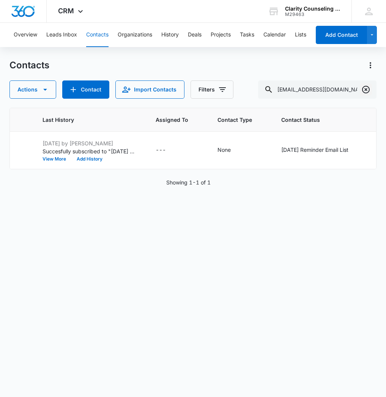
click at [362, 92] on icon "Clear" at bounding box center [366, 89] width 9 height 9
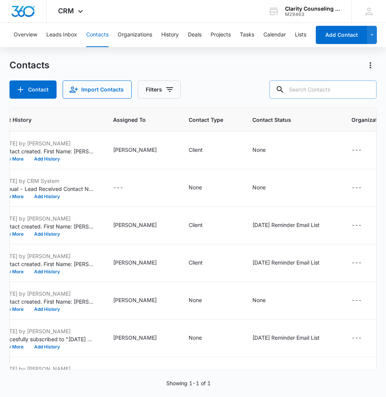
paste input "[PERSON_NAME][EMAIL_ADDRESS][DOMAIN_NAME]"
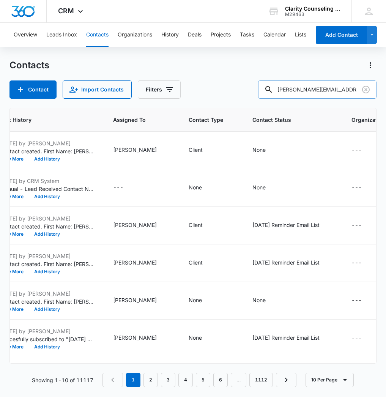
type input "[PERSON_NAME][EMAIL_ADDRESS][DOMAIN_NAME]"
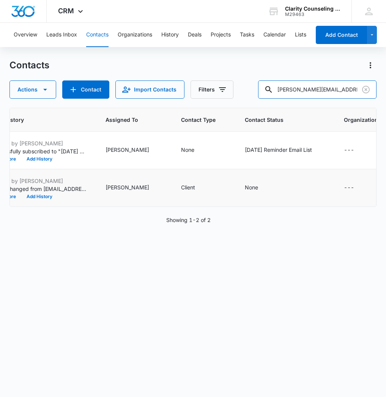
scroll to position [0, 438]
